Goal: Understand process/instructions: Learn how to perform a task or action

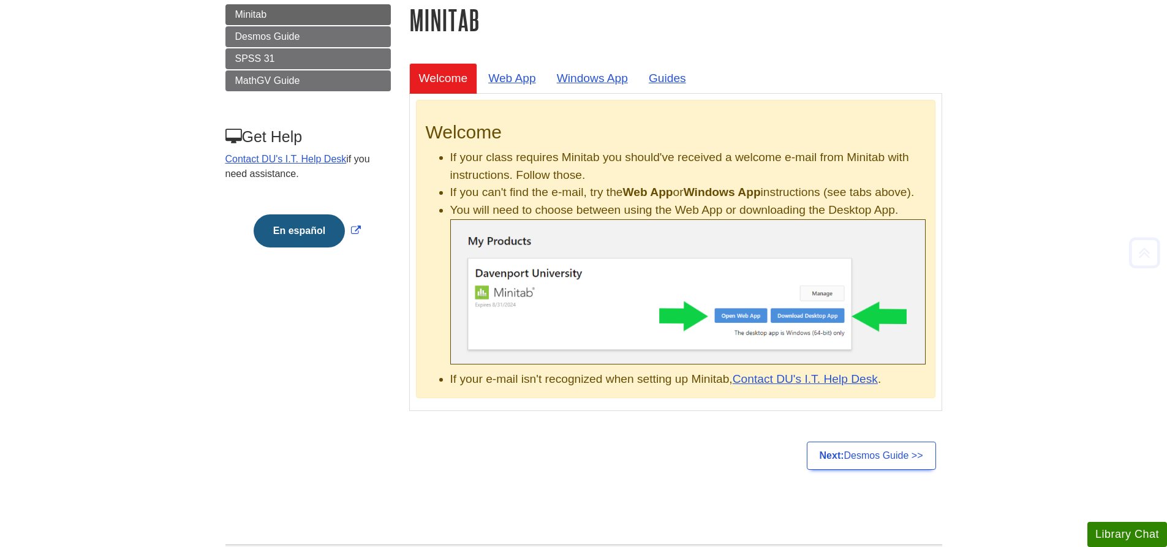
scroll to position [184, 0]
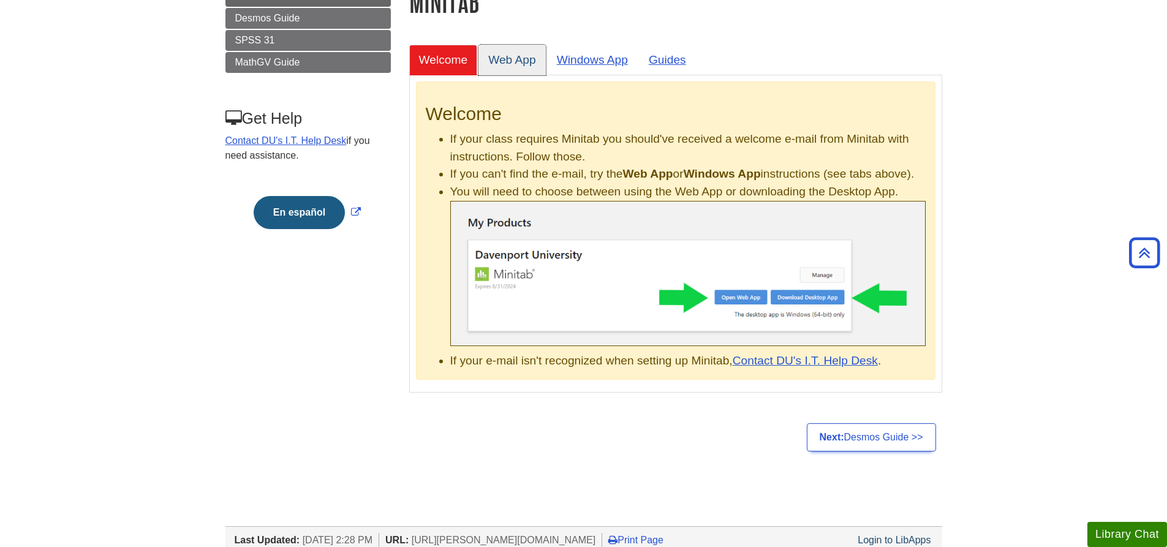
click at [519, 62] on link "Web App" at bounding box center [511, 60] width 67 height 30
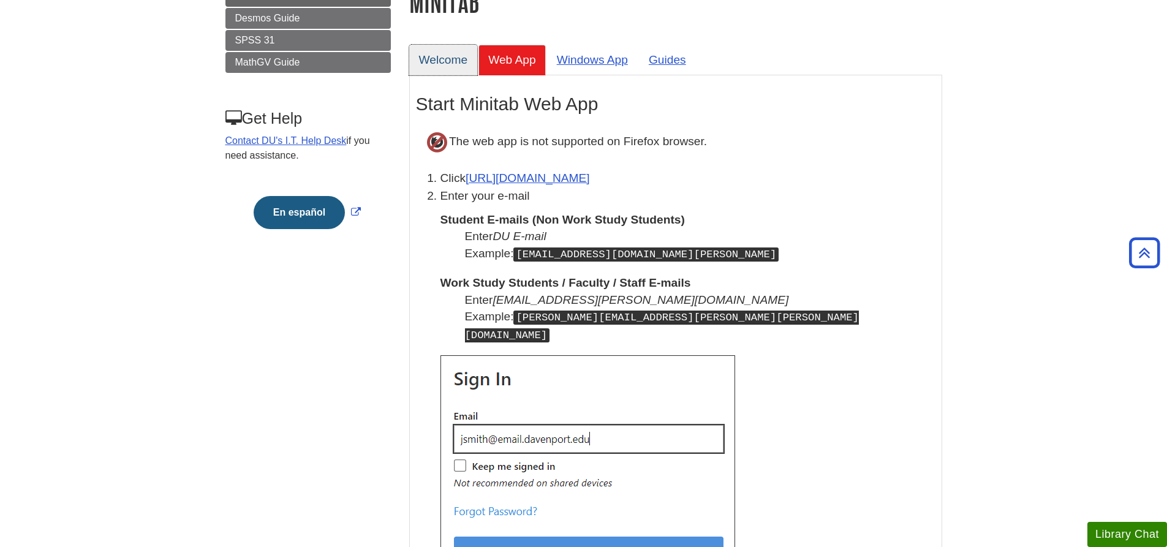
click at [452, 62] on link "Welcome" at bounding box center [443, 60] width 69 height 30
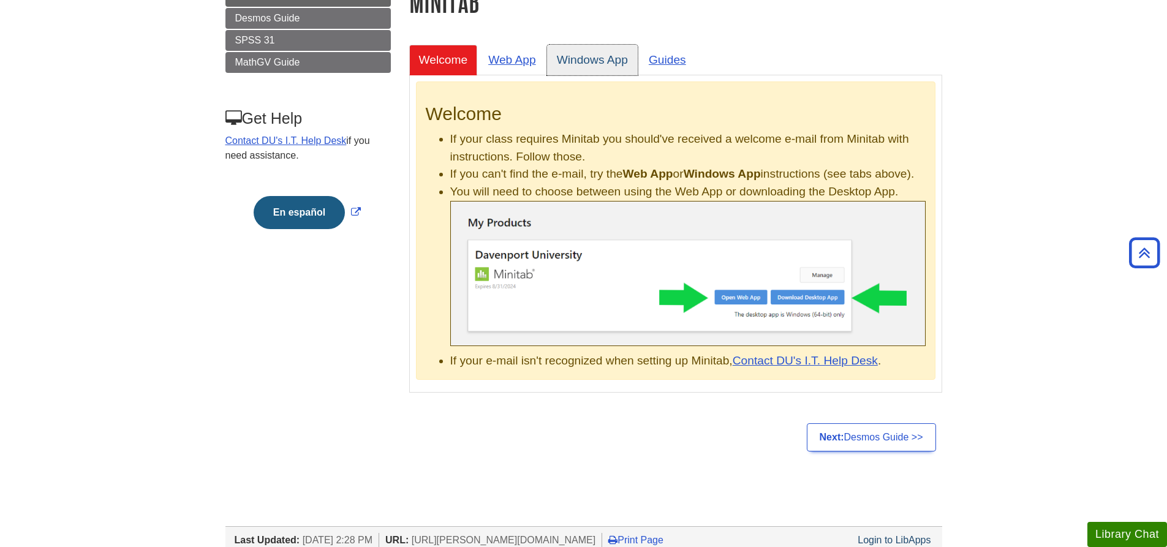
click at [592, 60] on link "Windows App" at bounding box center [592, 60] width 91 height 30
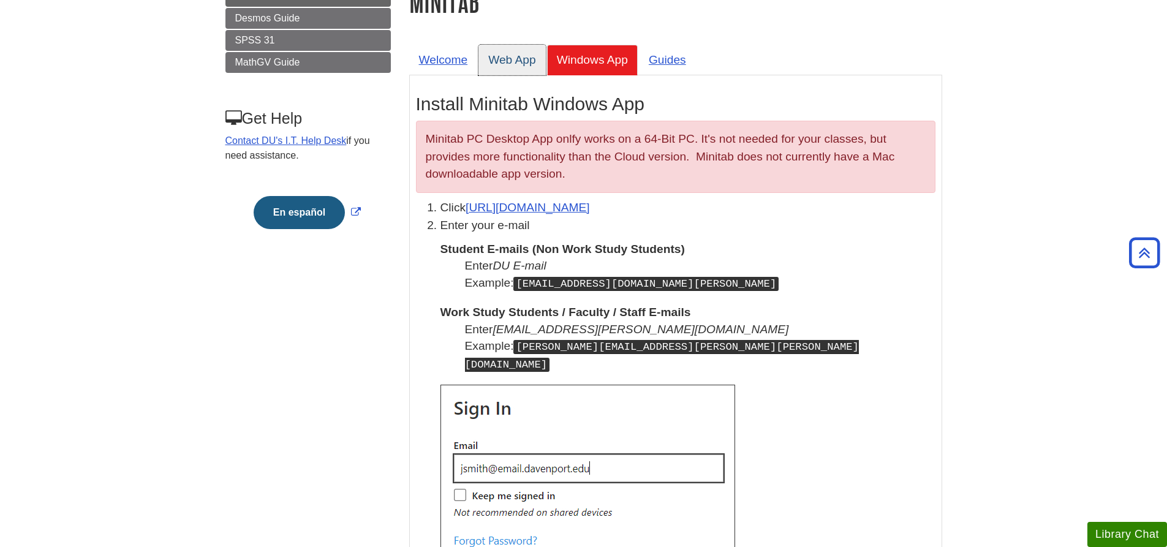
click at [514, 56] on link "Web App" at bounding box center [511, 60] width 67 height 30
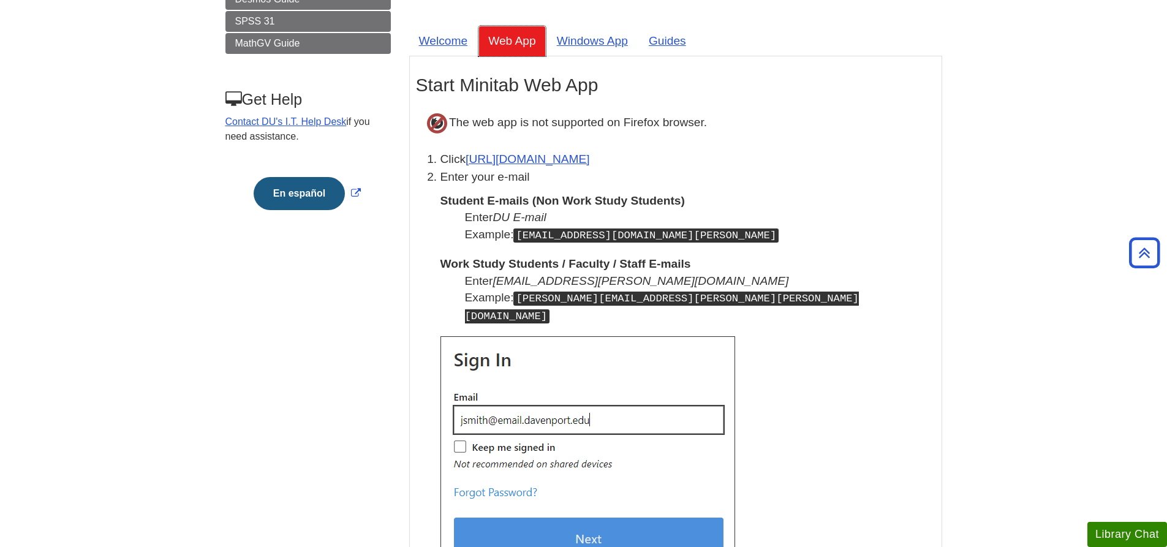
scroll to position [0, 0]
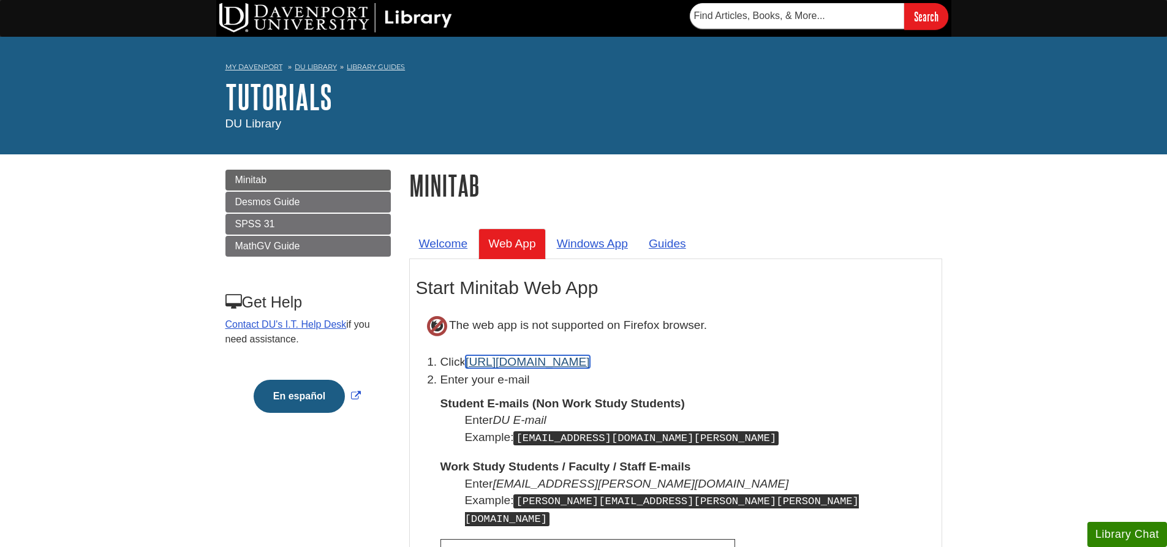
click at [543, 358] on link "[URL][DOMAIN_NAME]" at bounding box center [527, 361] width 124 height 13
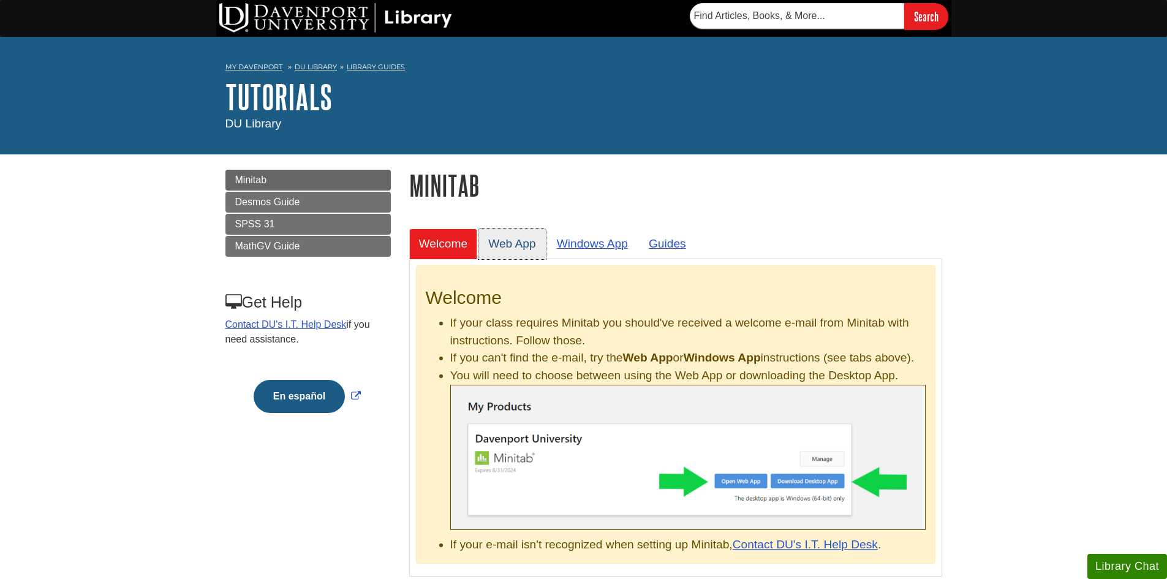
click at [521, 246] on link "Web App" at bounding box center [511, 243] width 67 height 30
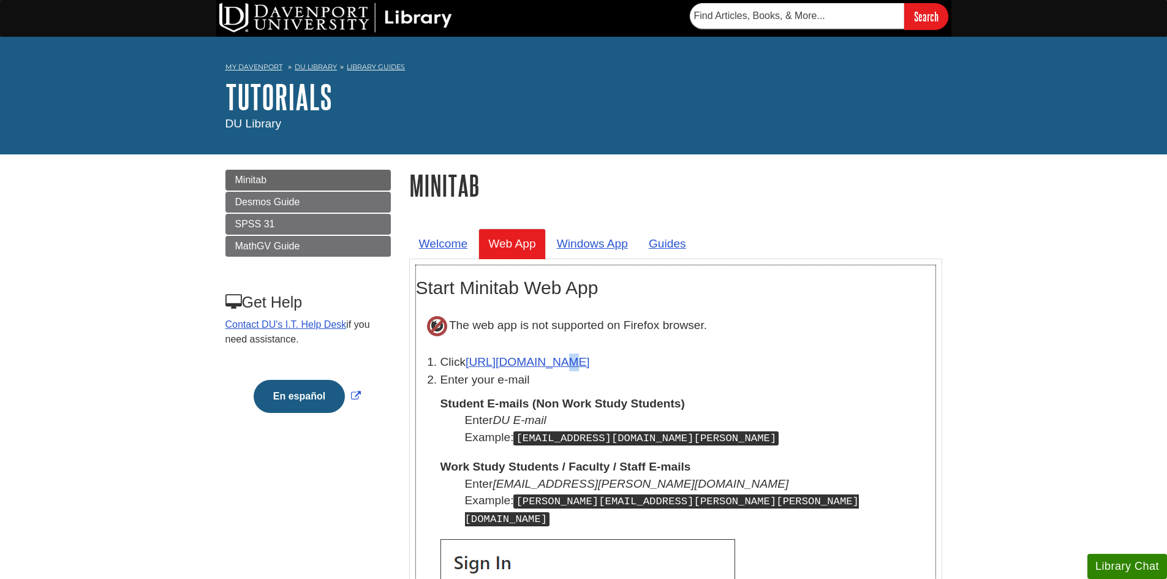
click at [547, 361] on link "[URL][DOMAIN_NAME]" at bounding box center [527, 361] width 124 height 13
click at [541, 358] on link "[URL][DOMAIN_NAME]" at bounding box center [527, 361] width 124 height 13
